Goal: Browse casually

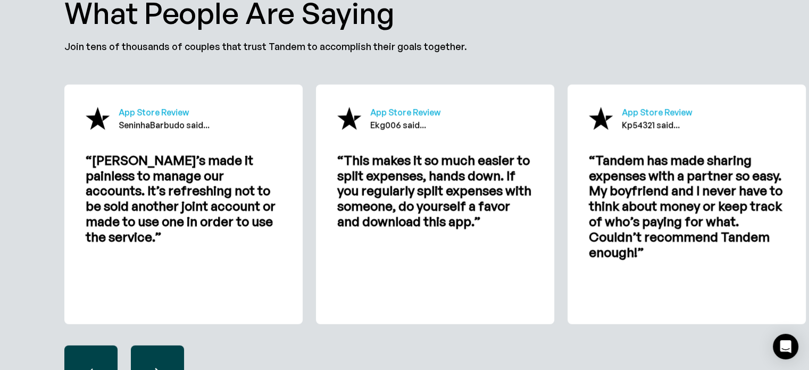
scroll to position [3236, 0]
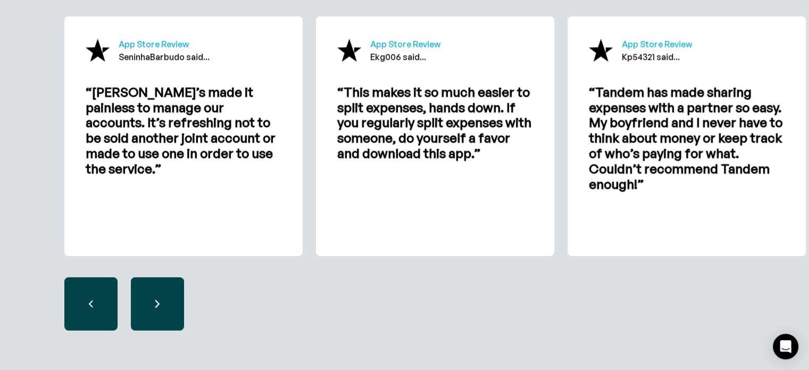
click at [145, 298] on div "next slide" at bounding box center [157, 303] width 53 height 53
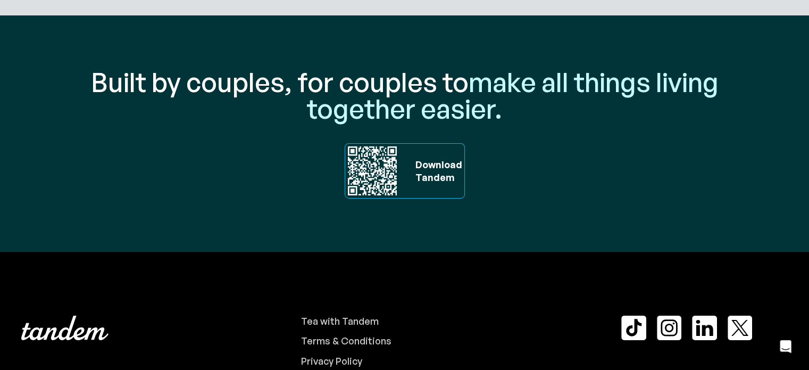
scroll to position [3679, 0]
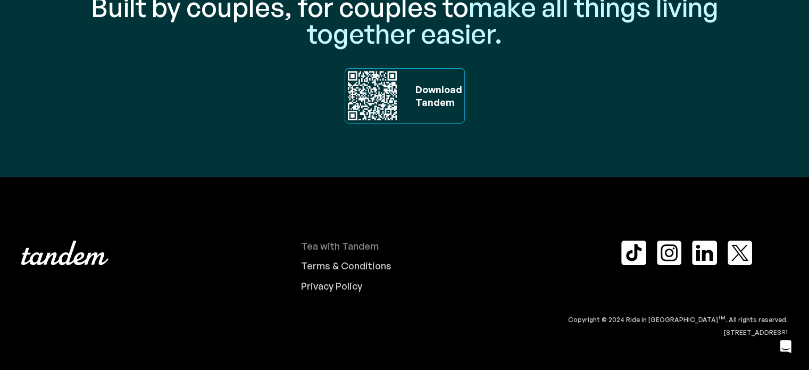
click at [351, 245] on div "Tea with Tandem" at bounding box center [340, 246] width 78 height 12
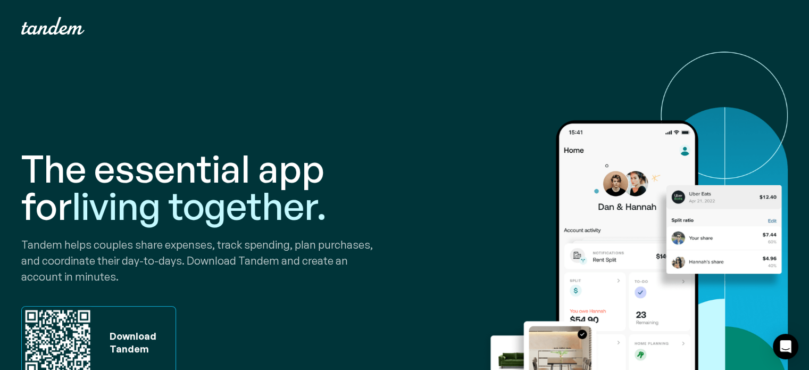
click at [700, 181] on img at bounding box center [635, 264] width 306 height 424
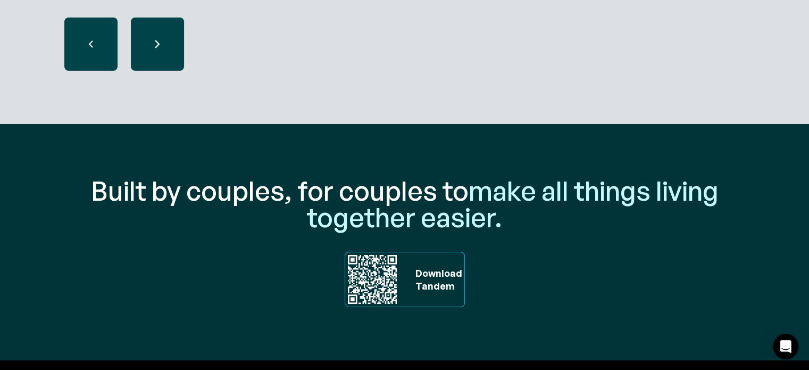
scroll to position [3484, 0]
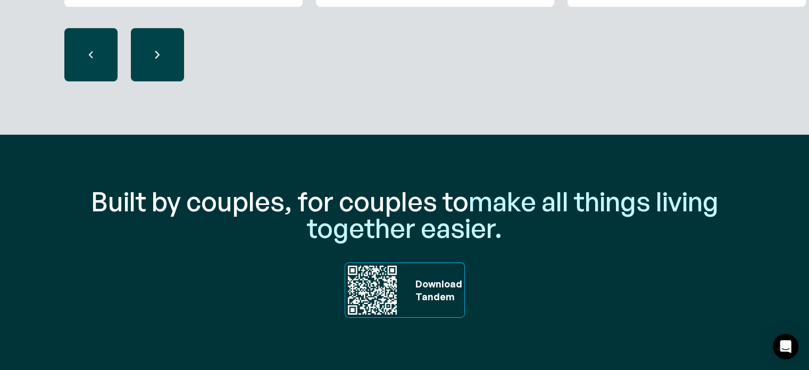
click at [373, 297] on img at bounding box center [372, 290] width 54 height 54
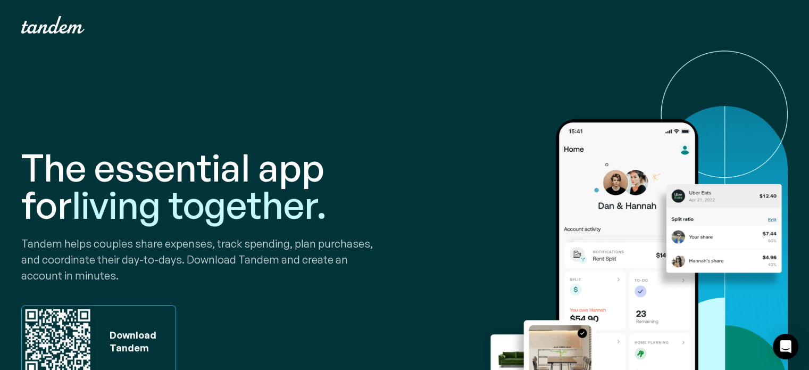
scroll to position [0, 0]
